Goal: Information Seeking & Learning: Learn about a topic

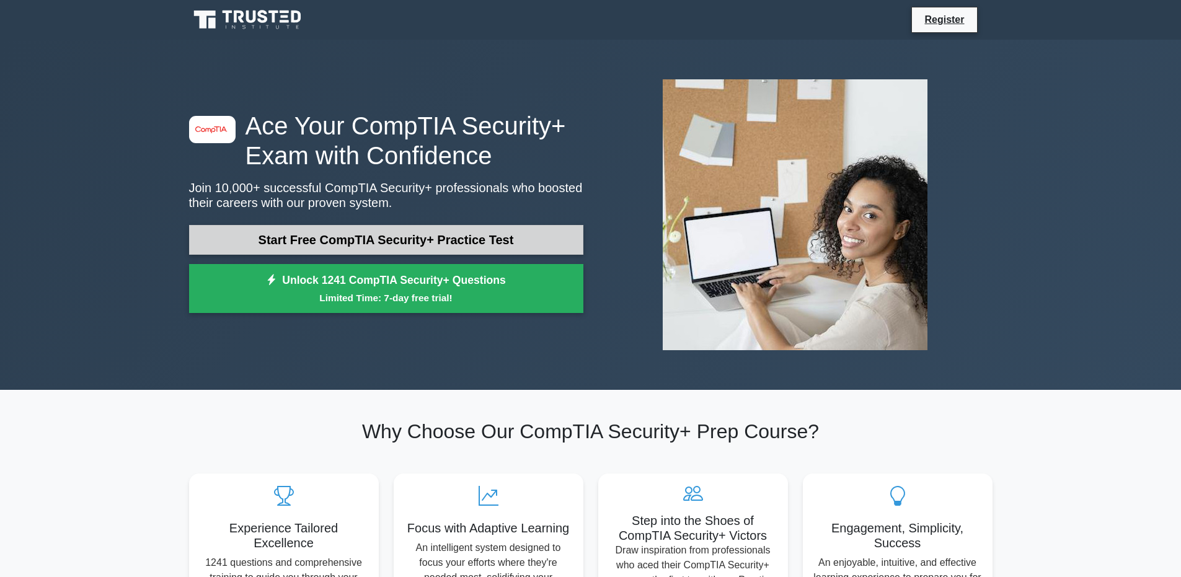
click at [429, 226] on link "Start Free CompTIA Security+ Practice Test" at bounding box center [386, 240] width 394 height 30
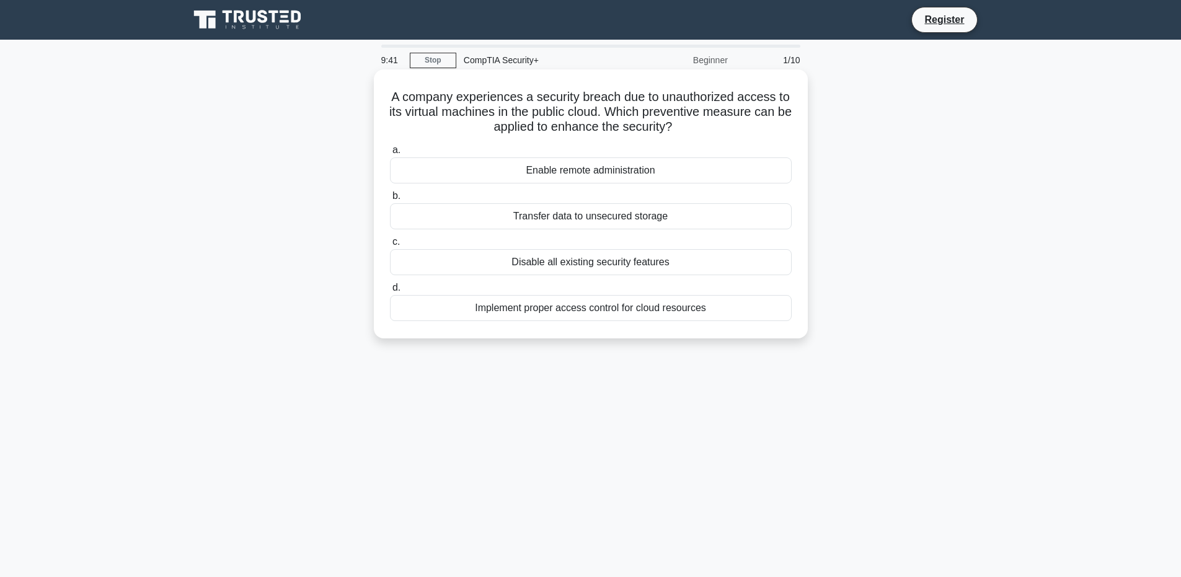
click at [556, 314] on div "Implement proper access control for cloud resources" at bounding box center [591, 308] width 402 height 26
click at [390, 292] on input "d. Implement proper access control for cloud resources" at bounding box center [390, 288] width 0 height 8
